Goal: Transaction & Acquisition: Book appointment/travel/reservation

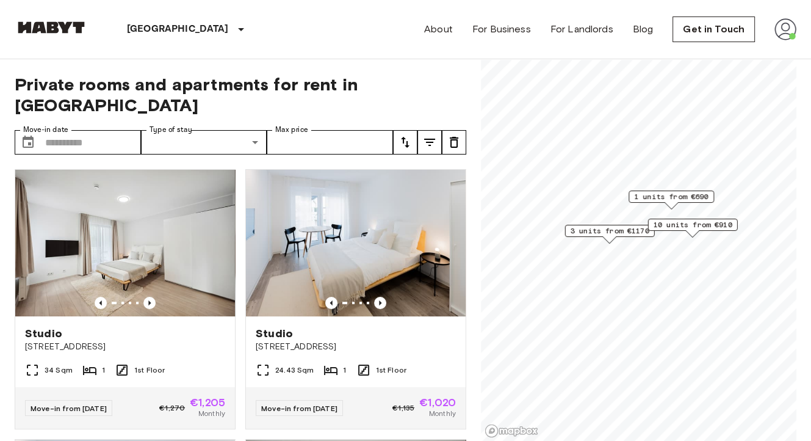
click at [54, 35] on link at bounding box center [51, 29] width 73 height 16
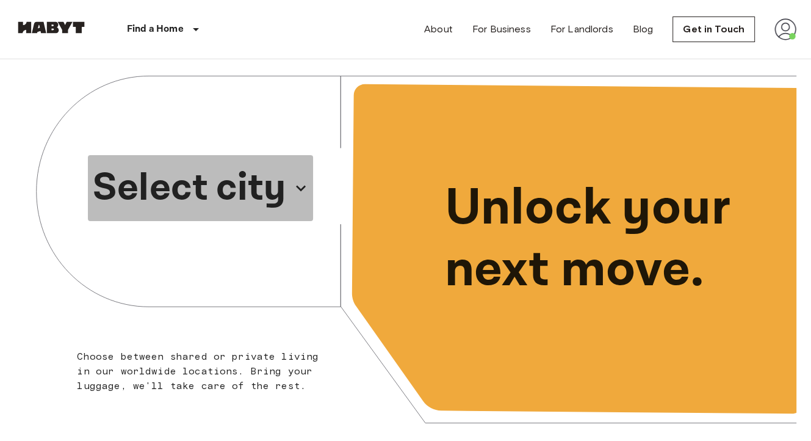
click at [191, 187] on p "Select city" at bounding box center [189, 188] width 193 height 59
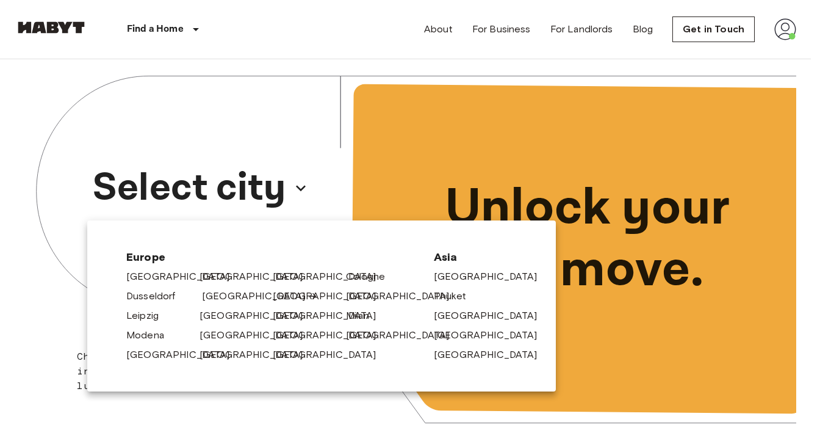
click at [220, 295] on link "[GEOGRAPHIC_DATA]" at bounding box center [260, 296] width 116 height 15
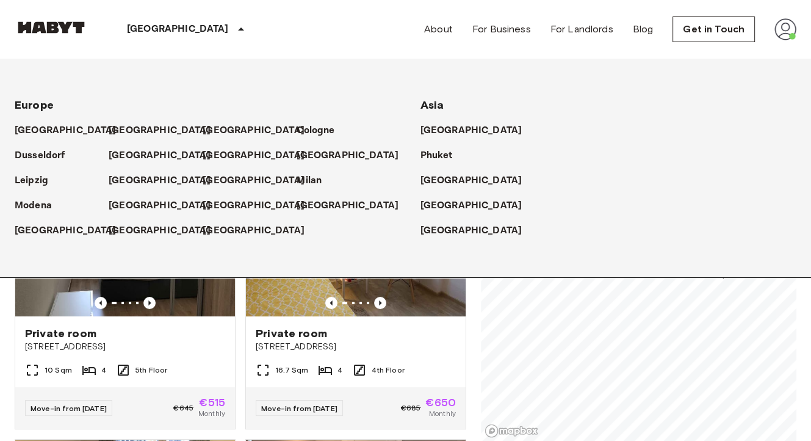
click at [150, 32] on p "[GEOGRAPHIC_DATA]" at bounding box center [178, 29] width 102 height 15
click at [117, 129] on p "[GEOGRAPHIC_DATA]" at bounding box center [162, 130] width 102 height 15
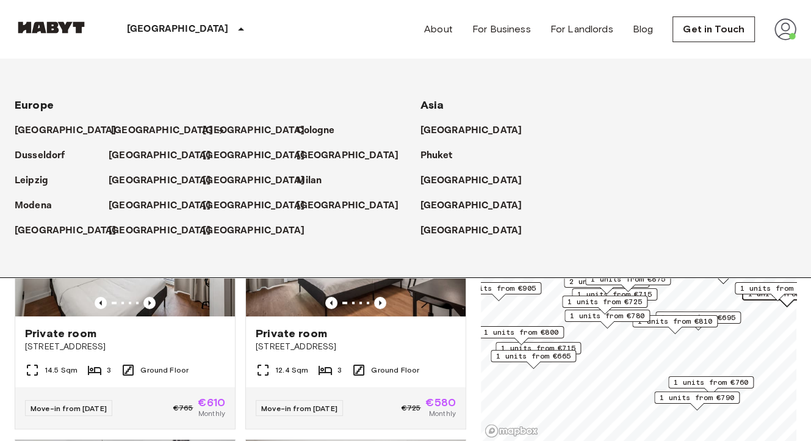
click at [119, 126] on p "[GEOGRAPHIC_DATA]" at bounding box center [162, 130] width 102 height 15
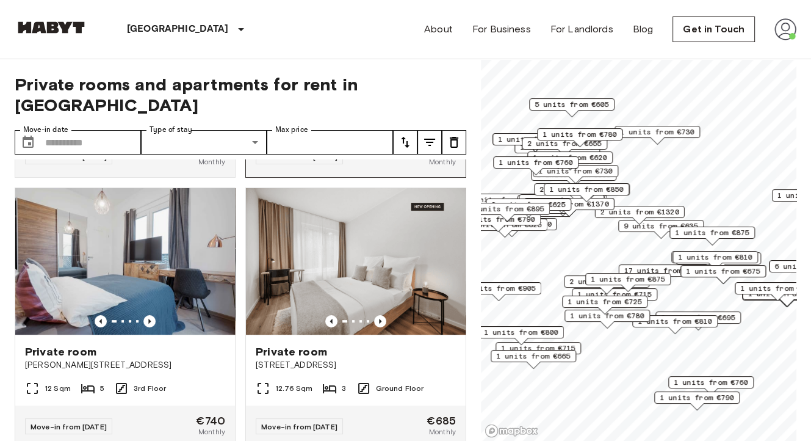
scroll to position [251, 0]
click at [149, 315] on icon "Previous image" at bounding box center [149, 321] width 12 height 12
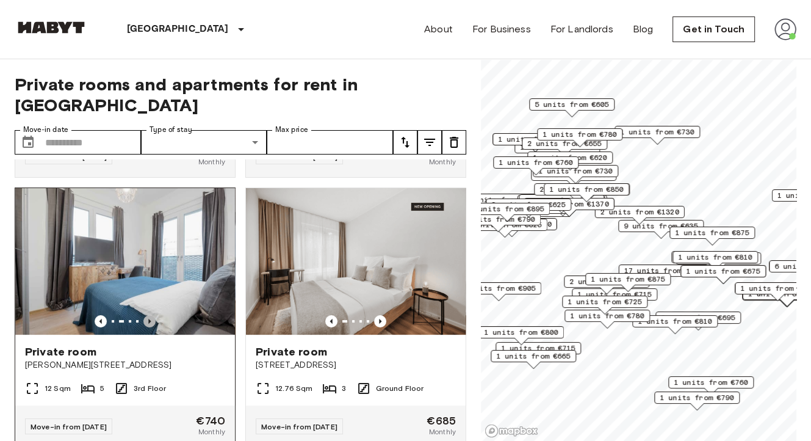
click at [149, 315] on icon "Previous image" at bounding box center [149, 321] width 12 height 12
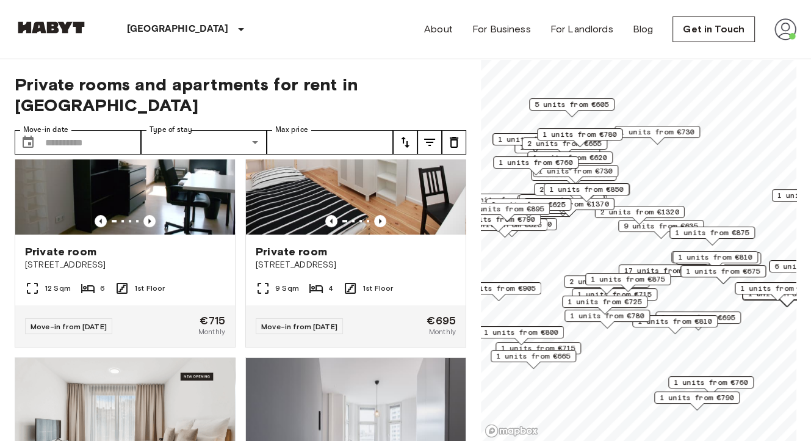
scroll to position [620, 0]
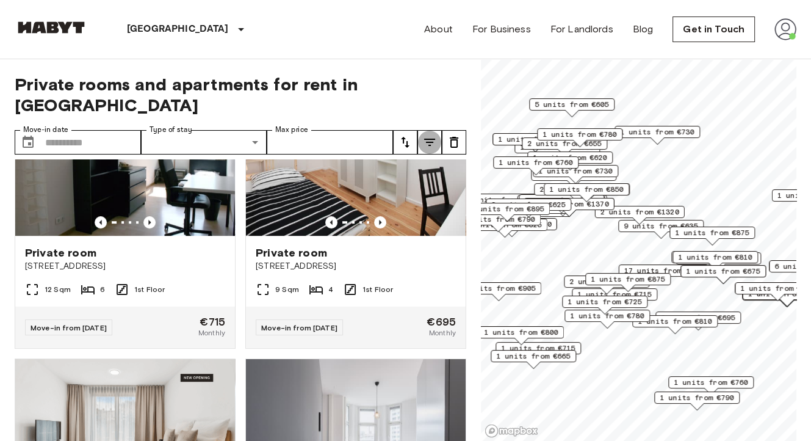
click at [430, 135] on icon "tune" at bounding box center [429, 142] width 15 height 15
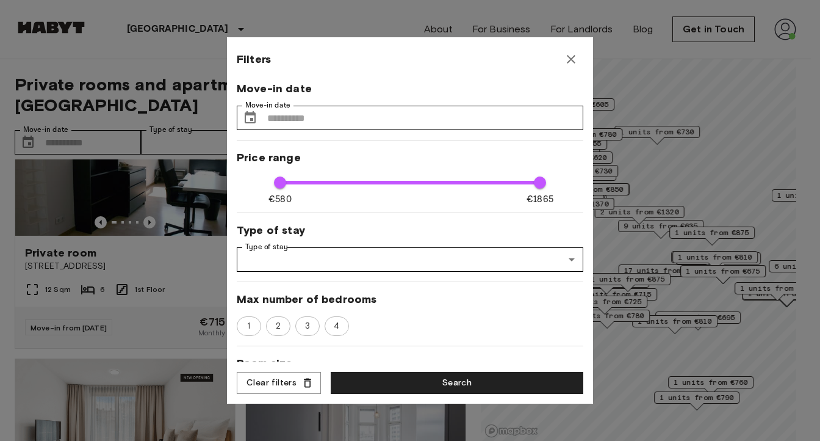
click at [290, 327] on div "1 2 3 4" at bounding box center [410, 326] width 347 height 20
click at [278, 326] on span "2" at bounding box center [278, 326] width 18 height 12
type input "****"
type input "**"
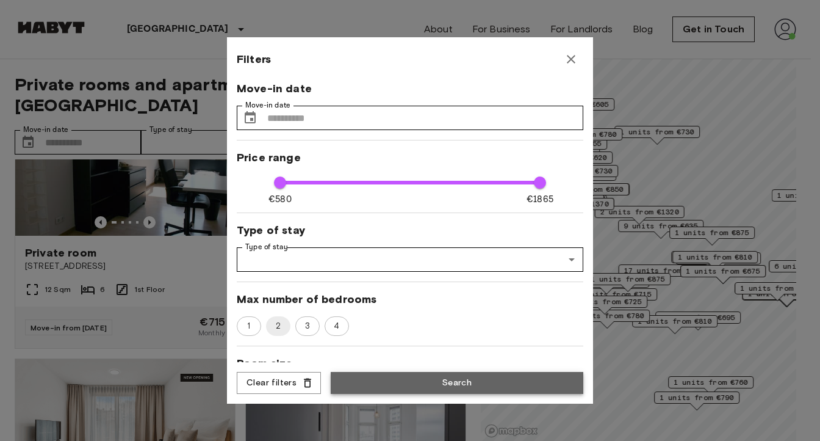
click at [441, 382] on button "Search" at bounding box center [457, 383] width 253 height 23
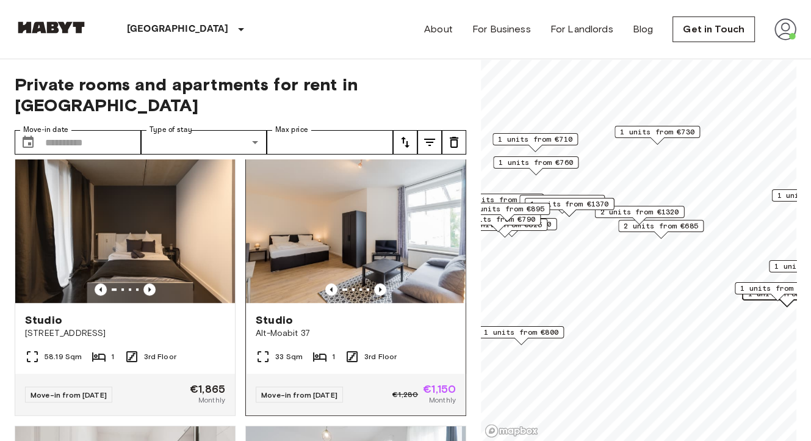
scroll to position [549, 0]
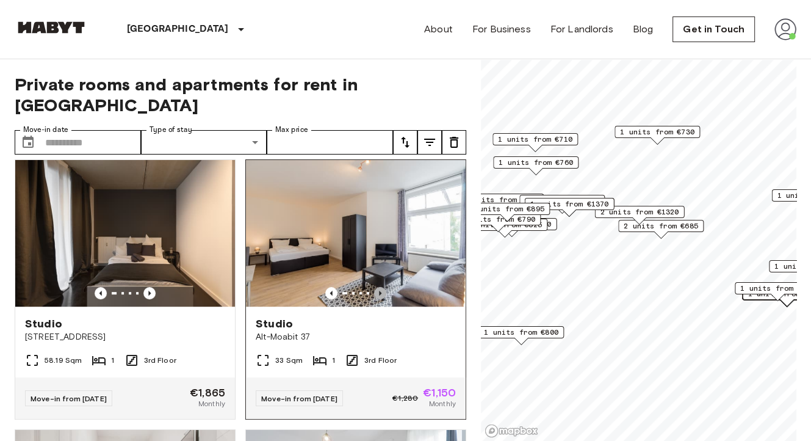
click at [374, 287] on icon "Previous image" at bounding box center [380, 293] width 12 height 12
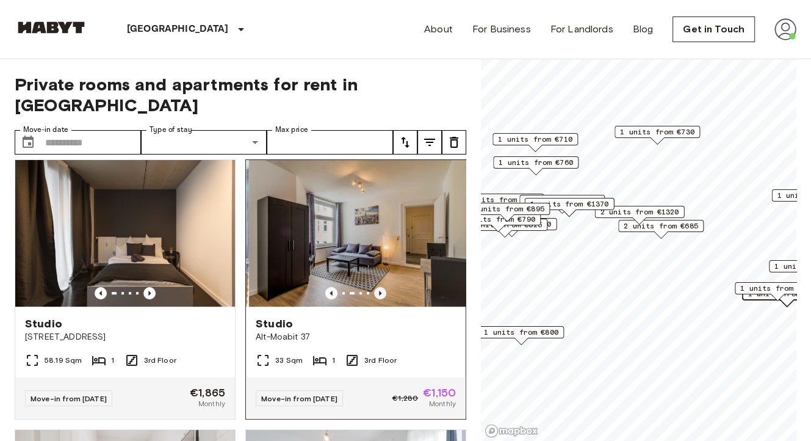
click at [374, 287] on icon "Previous image" at bounding box center [380, 293] width 12 height 12
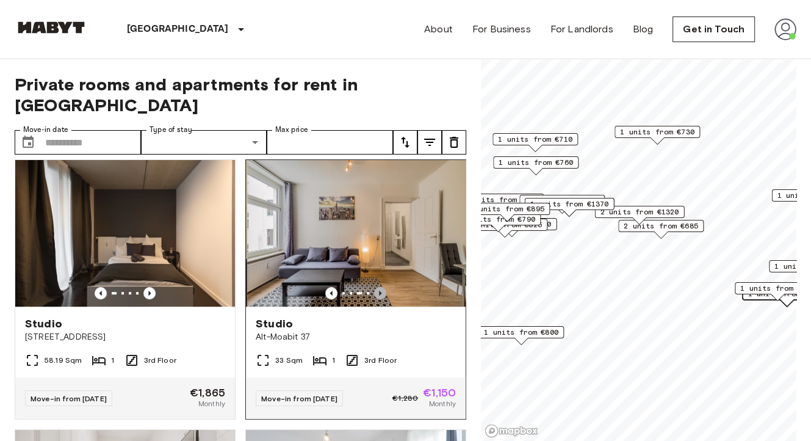
click at [374, 287] on icon "Previous image" at bounding box center [380, 293] width 12 height 12
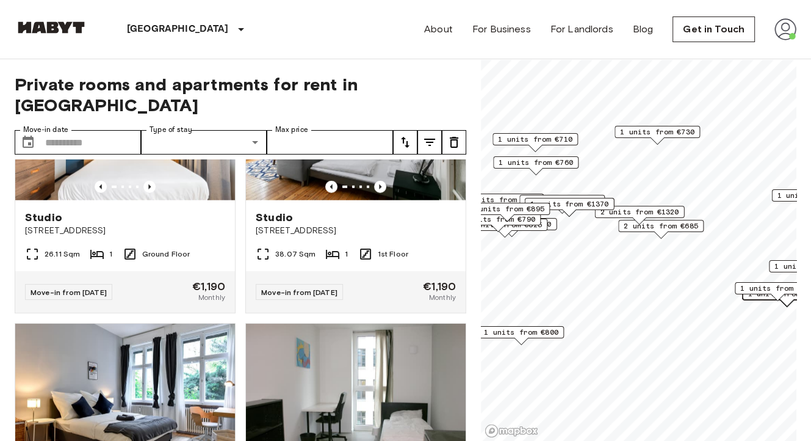
scroll to position [2813, 0]
